Goal: Task Accomplishment & Management: Manage account settings

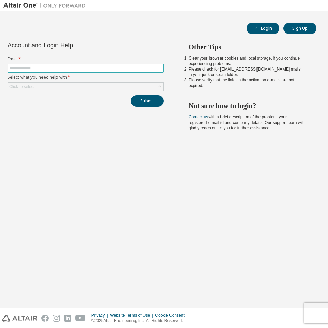
click at [128, 69] on input "text" at bounding box center [85, 67] width 153 height 5
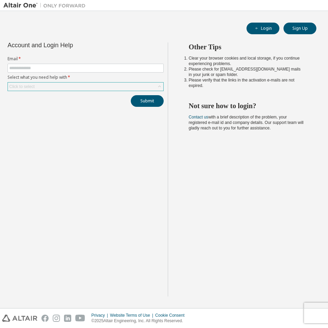
click at [129, 88] on div "Click to select" at bounding box center [85, 87] width 155 height 8
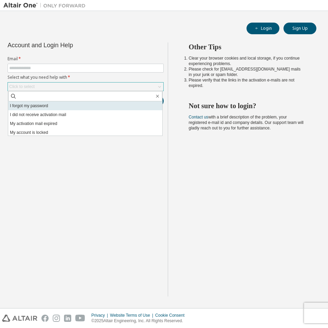
click at [106, 104] on li "I forgot my password" at bounding box center [85, 105] width 154 height 9
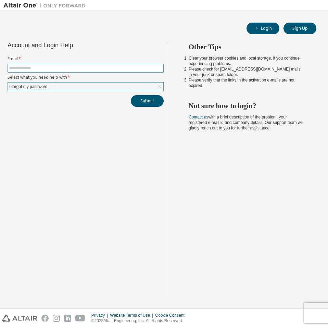
click at [94, 71] on span at bounding box center [86, 68] width 156 height 9
click at [95, 68] on input "text" at bounding box center [85, 67] width 153 height 5
click at [112, 69] on input "*" at bounding box center [85, 67] width 153 height 5
type input "**********"
click at [152, 100] on button "Submit" at bounding box center [147, 101] width 33 height 12
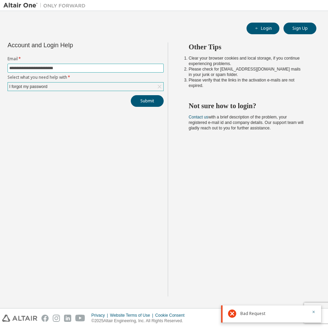
click at [52, 69] on input "**********" at bounding box center [85, 67] width 153 height 5
click at [83, 87] on div "I forgot my password" at bounding box center [85, 87] width 155 height 8
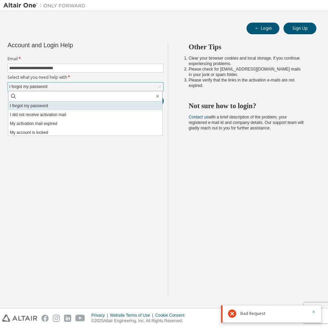
click at [99, 105] on li "I forgot my password" at bounding box center [85, 105] width 154 height 9
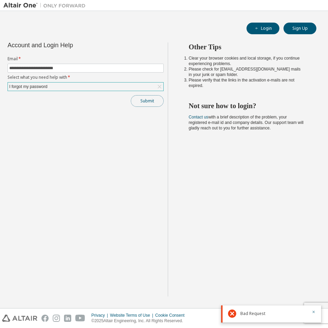
click at [157, 102] on button "Submit" at bounding box center [147, 101] width 33 height 12
